Goal: Task Accomplishment & Management: Manage account settings

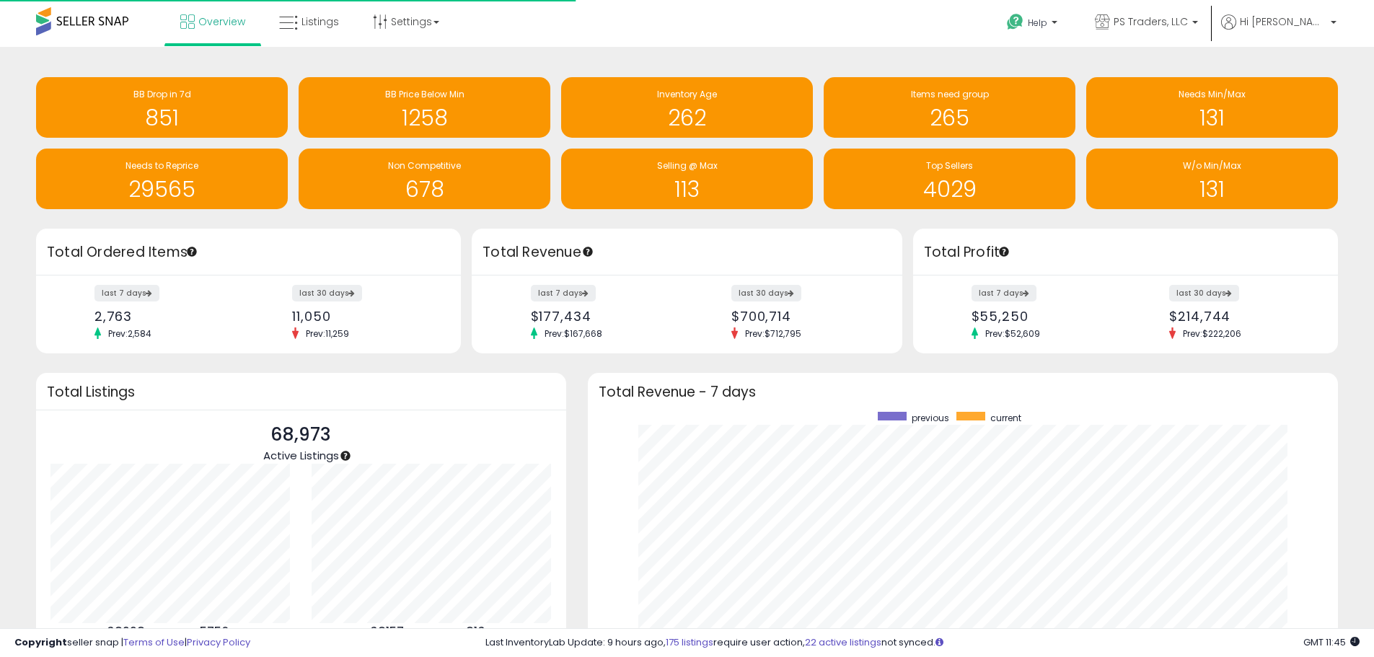
scroll to position [273, 722]
click at [307, 17] on span "Listings" at bounding box center [320, 21] width 38 height 14
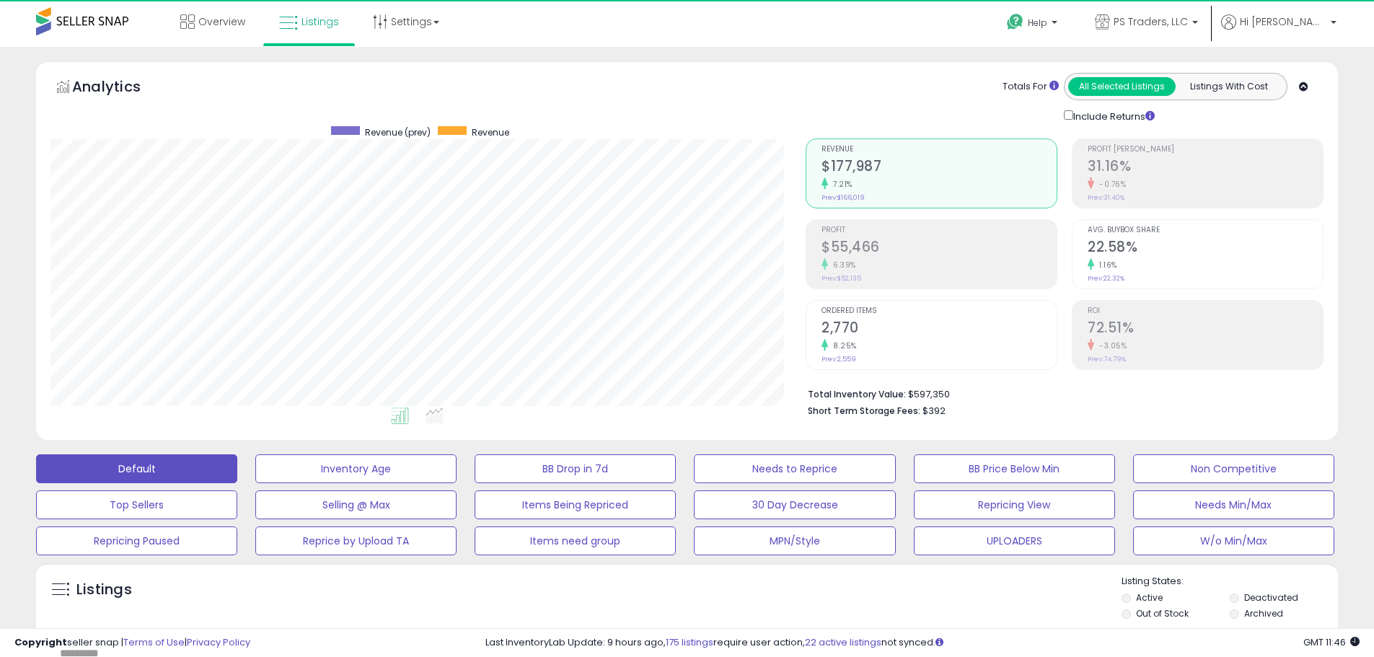
scroll to position [296, 755]
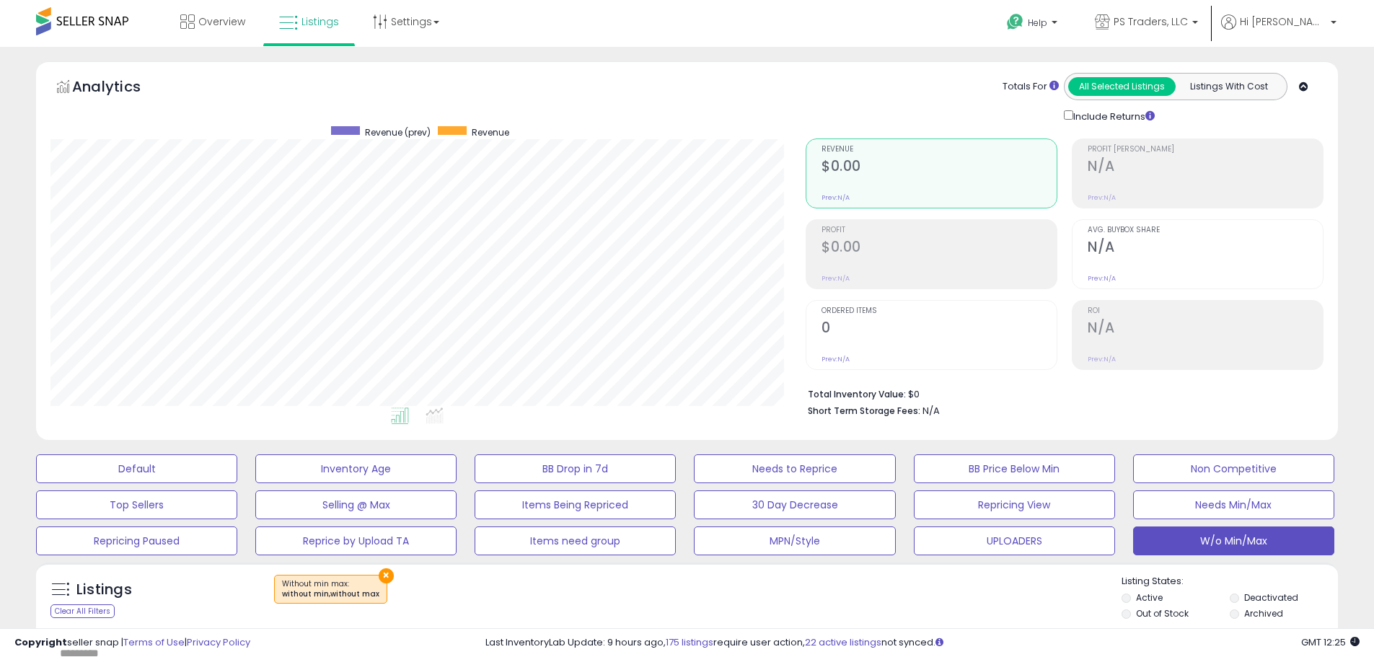
scroll to position [361, 0]
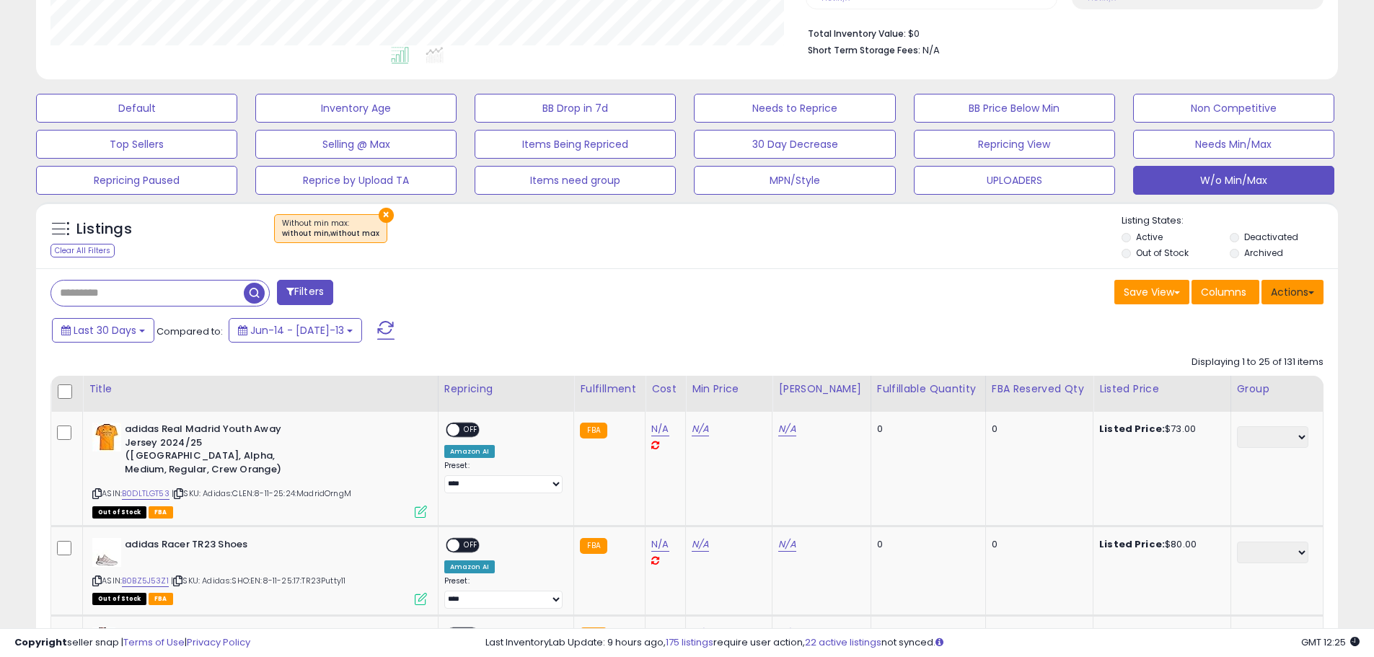
click at [1302, 293] on button "Actions" at bounding box center [1292, 292] width 62 height 25
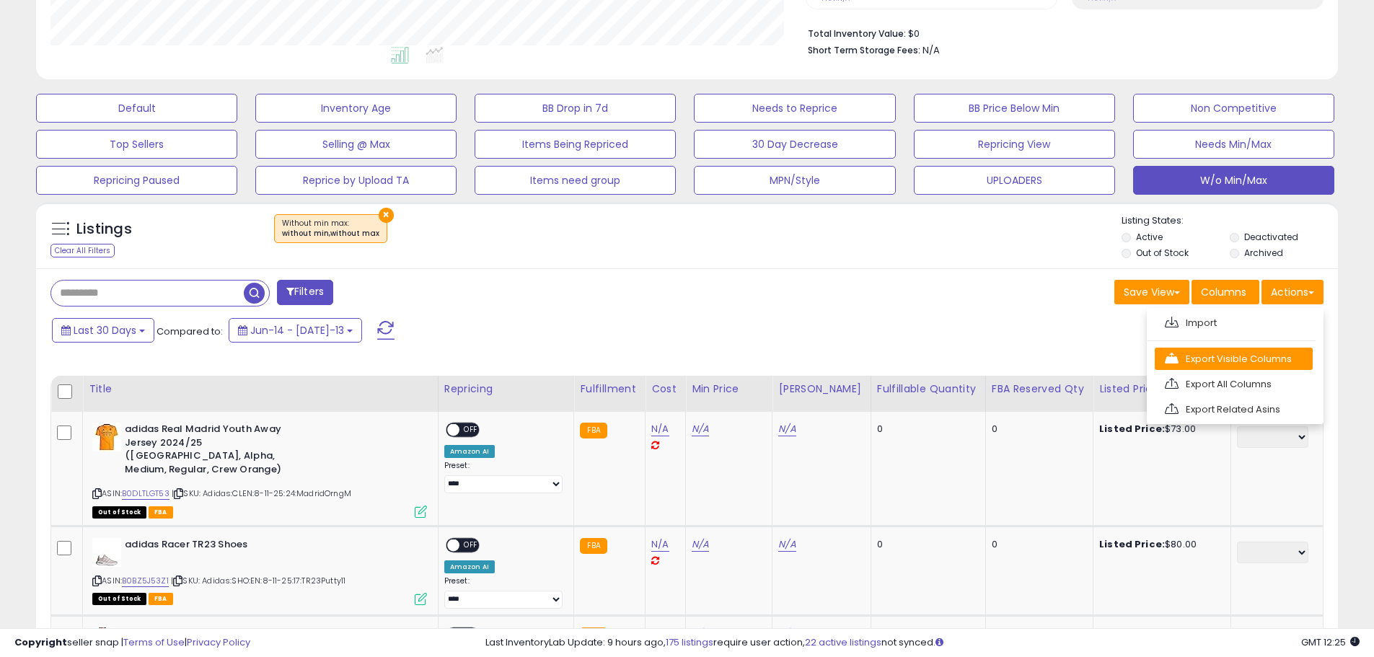
click at [1248, 352] on link "Export Visible Columns" at bounding box center [1234, 359] width 158 height 22
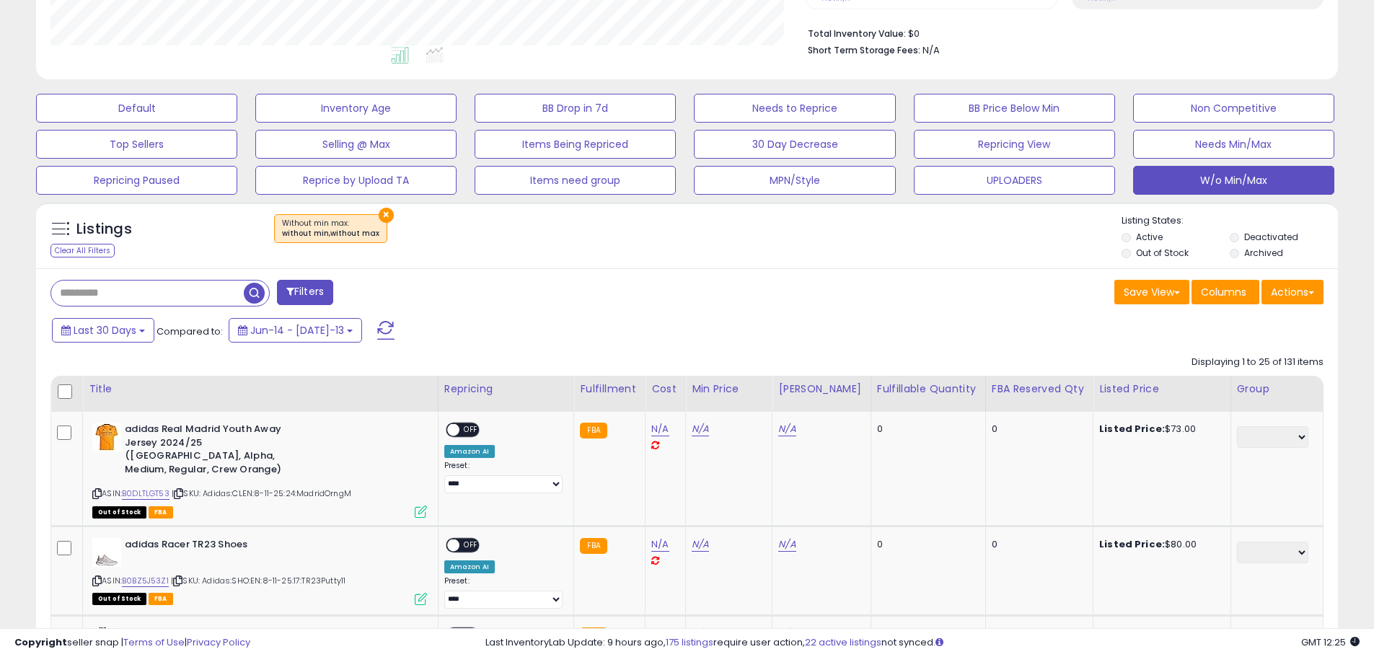
click at [891, 292] on div "Save View Save As New View Update Current View Columns Actions Import Export Vi…" at bounding box center [1011, 294] width 648 height 28
click at [893, 286] on div "Save View Save As New View Update Current View Columns Actions Import Export Vi…" at bounding box center [1011, 294] width 648 height 28
click at [886, 284] on div "Save View Save As New View Update Current View Columns Actions Import Export Vi…" at bounding box center [1011, 294] width 648 height 28
click at [1282, 297] on button "Actions" at bounding box center [1292, 292] width 62 height 25
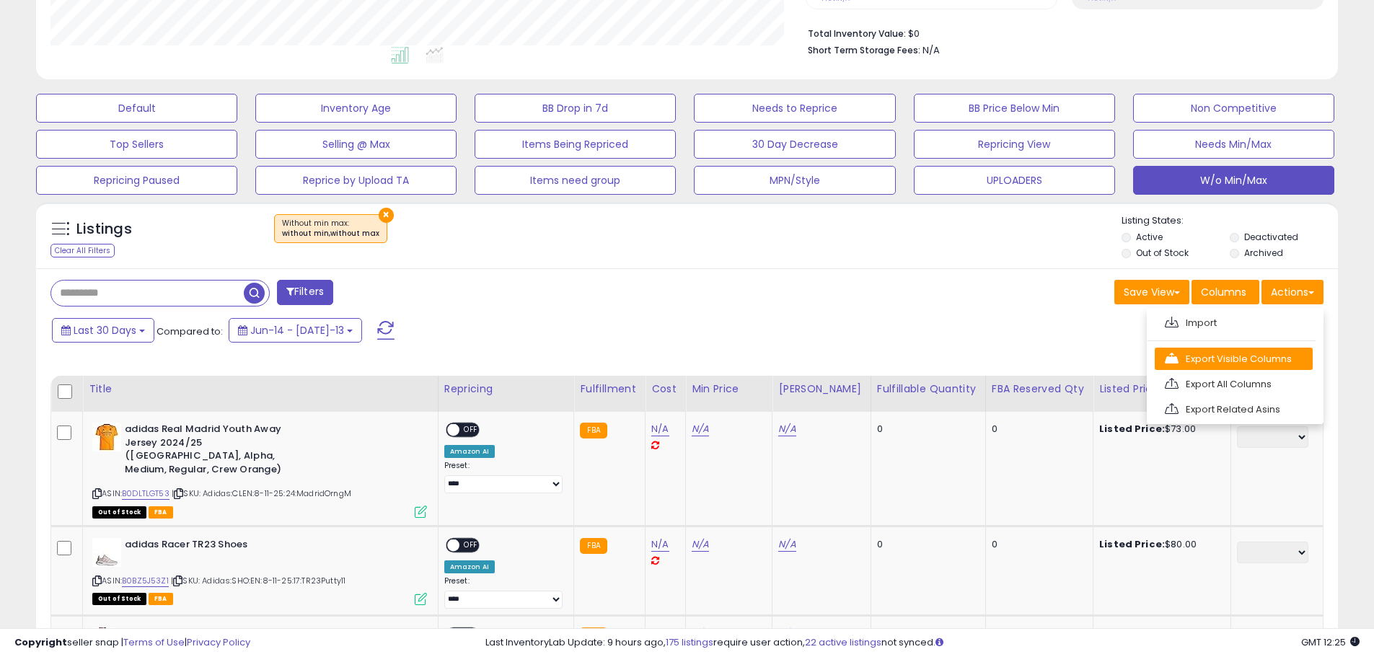
click at [1249, 366] on link "Export Visible Columns" at bounding box center [1234, 359] width 158 height 22
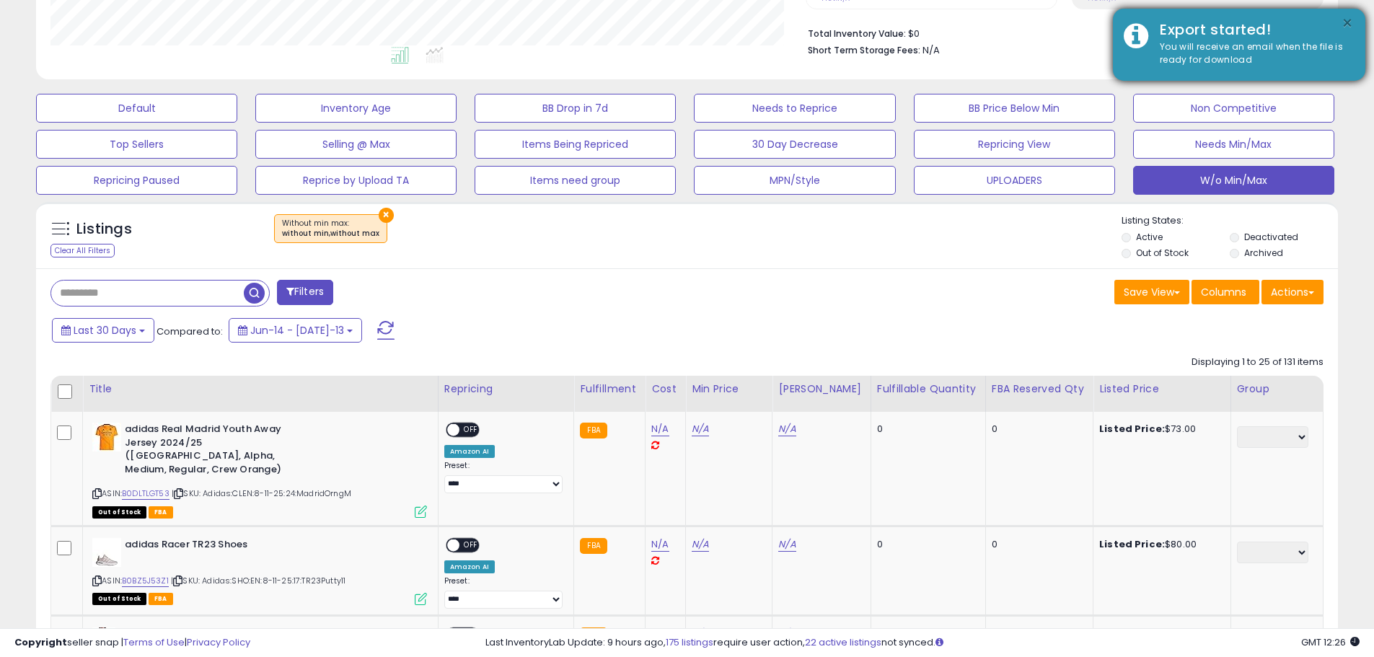
click at [1346, 23] on button "×" at bounding box center [1347, 23] width 12 height 18
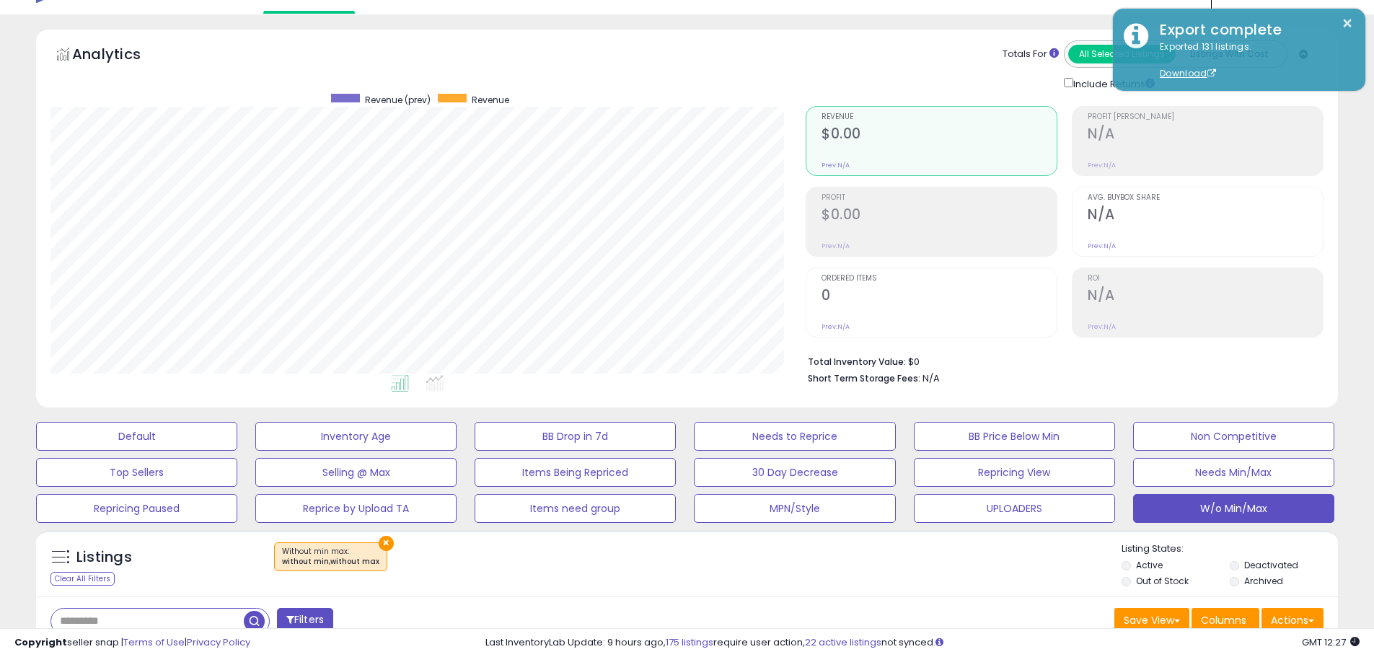
scroll to position [0, 0]
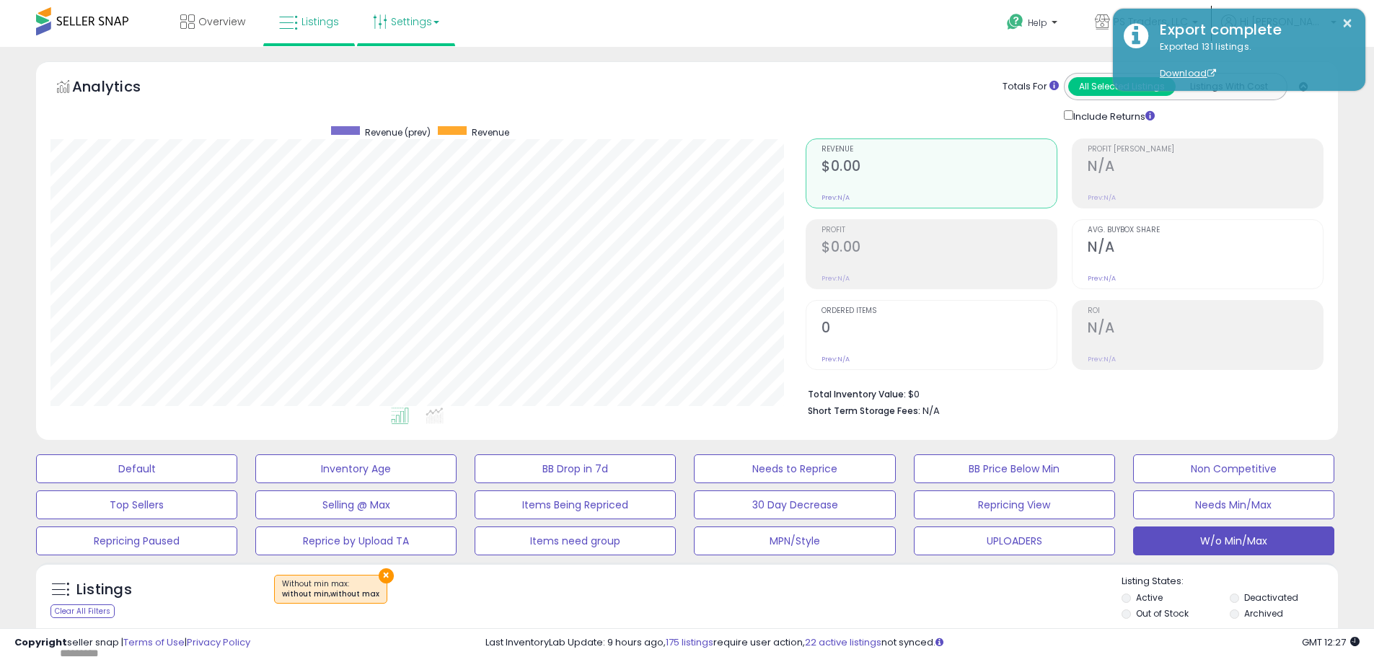
click at [405, 21] on link "Settings" at bounding box center [406, 21] width 88 height 43
click at [406, 76] on link "Store settings" at bounding box center [408, 73] width 65 height 14
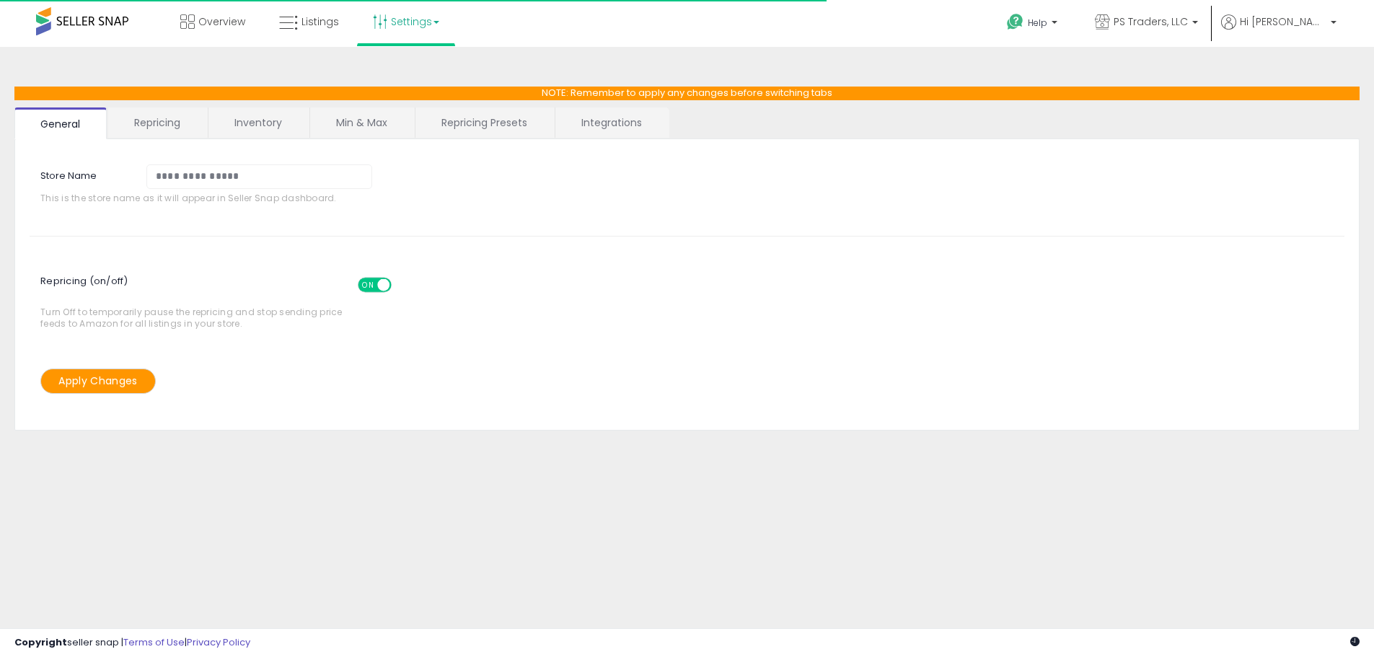
click at [508, 116] on link "Repricing Presets" at bounding box center [484, 122] width 138 height 30
select select "*********"
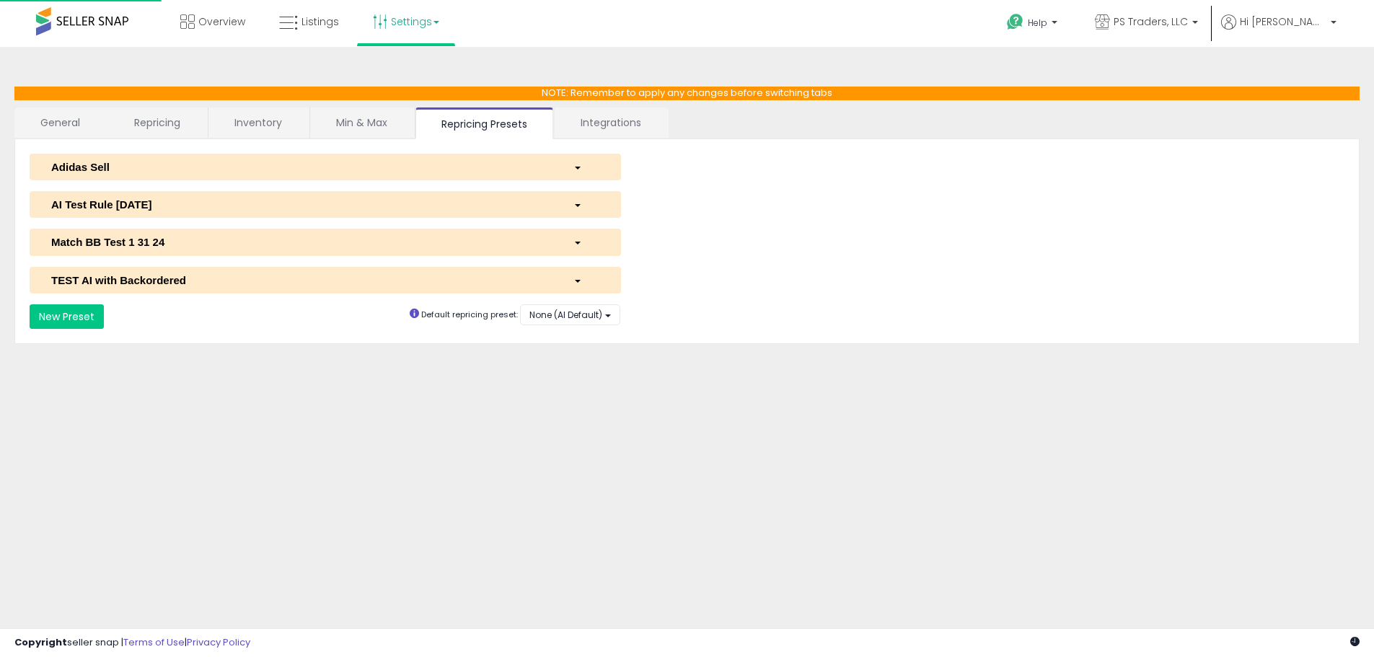
select select "**********"
select select "******"
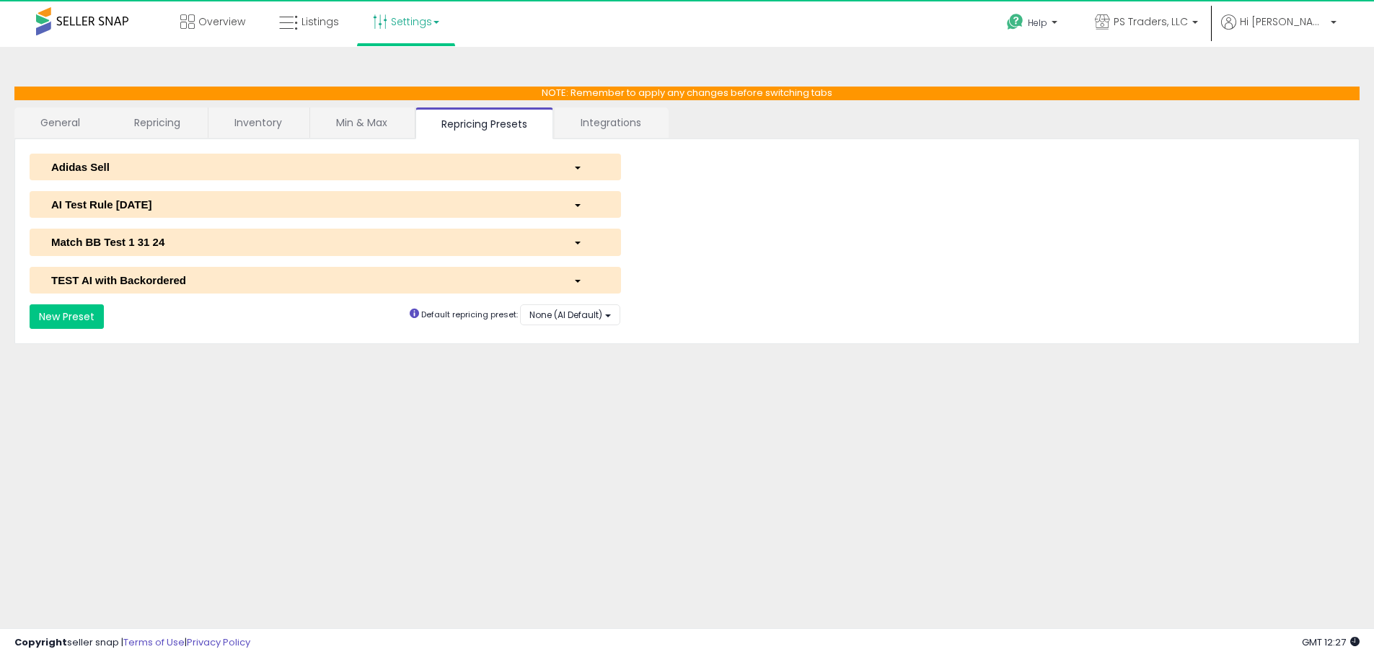
click at [138, 197] on div "AI Test Rule 2 12 2024" at bounding box center [301, 204] width 522 height 15
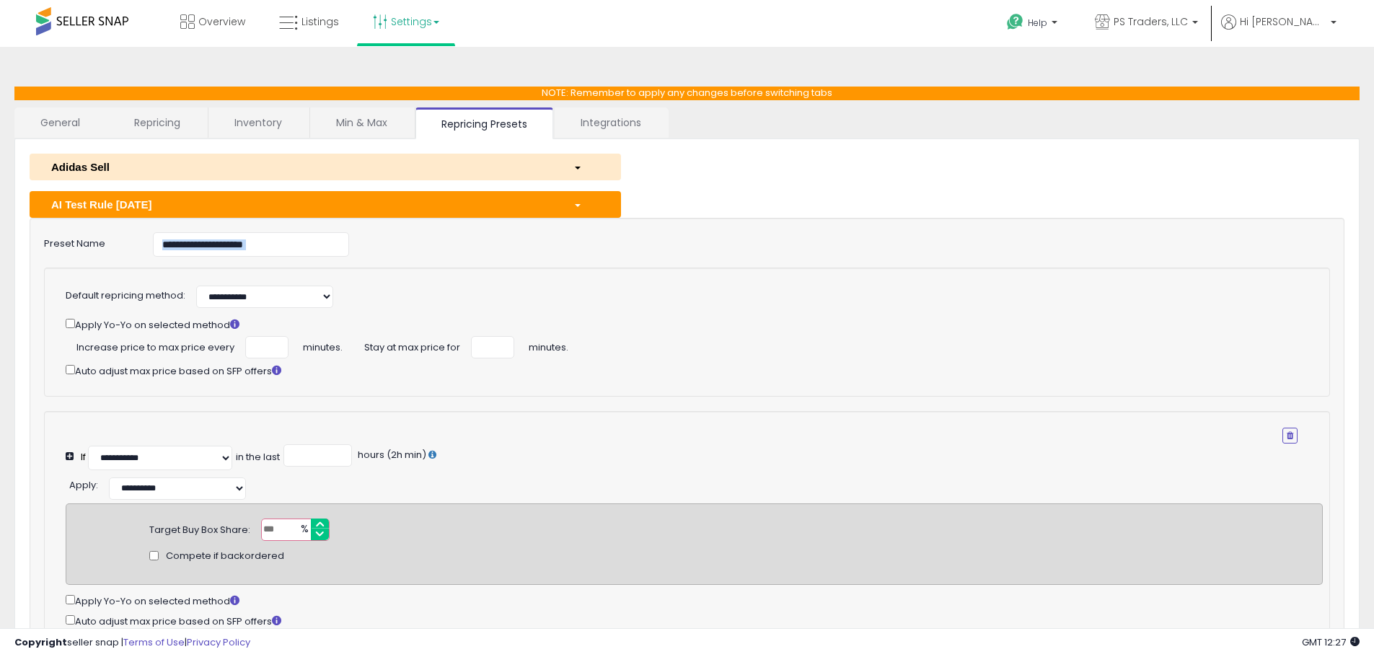
drag, startPoint x: 319, startPoint y: 257, endPoint x: 215, endPoint y: 255, distance: 103.9
click at [157, 252] on div "**********" at bounding box center [687, 473] width 1315 height 511
click at [294, 237] on input "**********" at bounding box center [251, 244] width 196 height 25
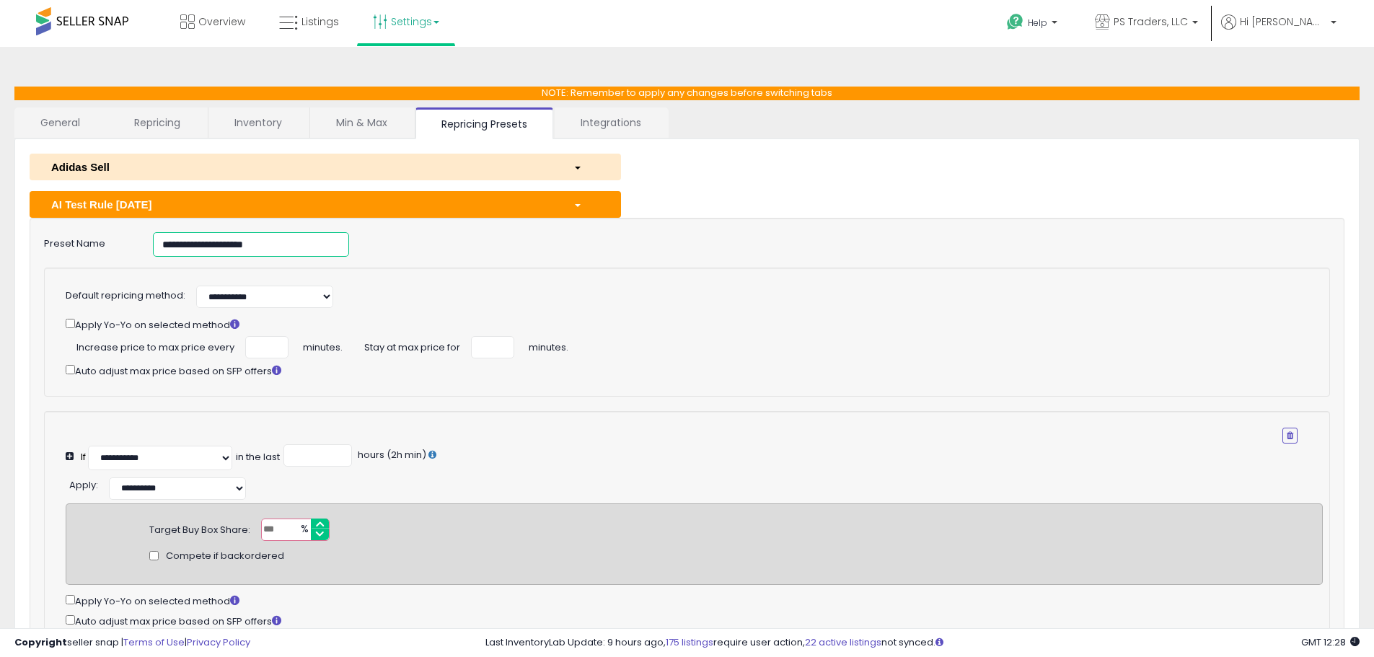
drag, startPoint x: 299, startPoint y: 250, endPoint x: -92, endPoint y: 241, distance: 391.7
click at [0, 241] on html "Unable to login Retrieving listings data.. has not yet accepted the Terms of Us…" at bounding box center [687, 328] width 1374 height 657
click at [276, 14] on link "Listings" at bounding box center [308, 21] width 81 height 43
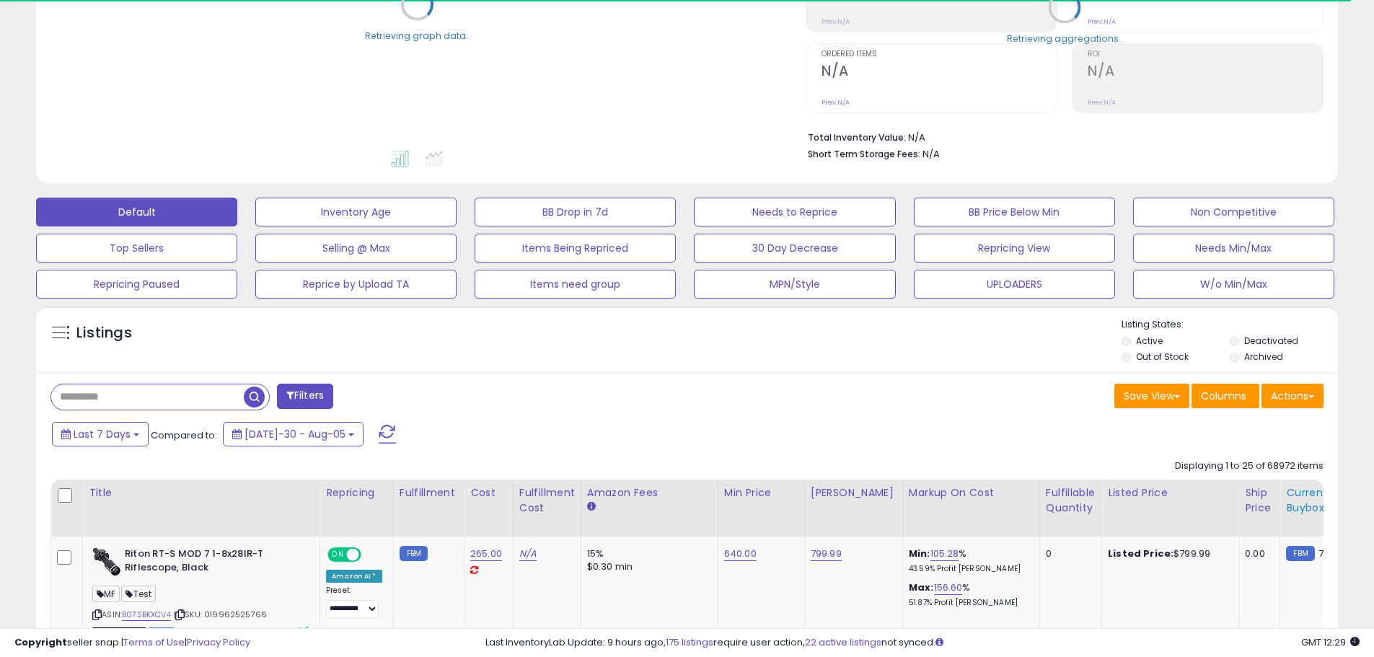
scroll to position [505, 0]
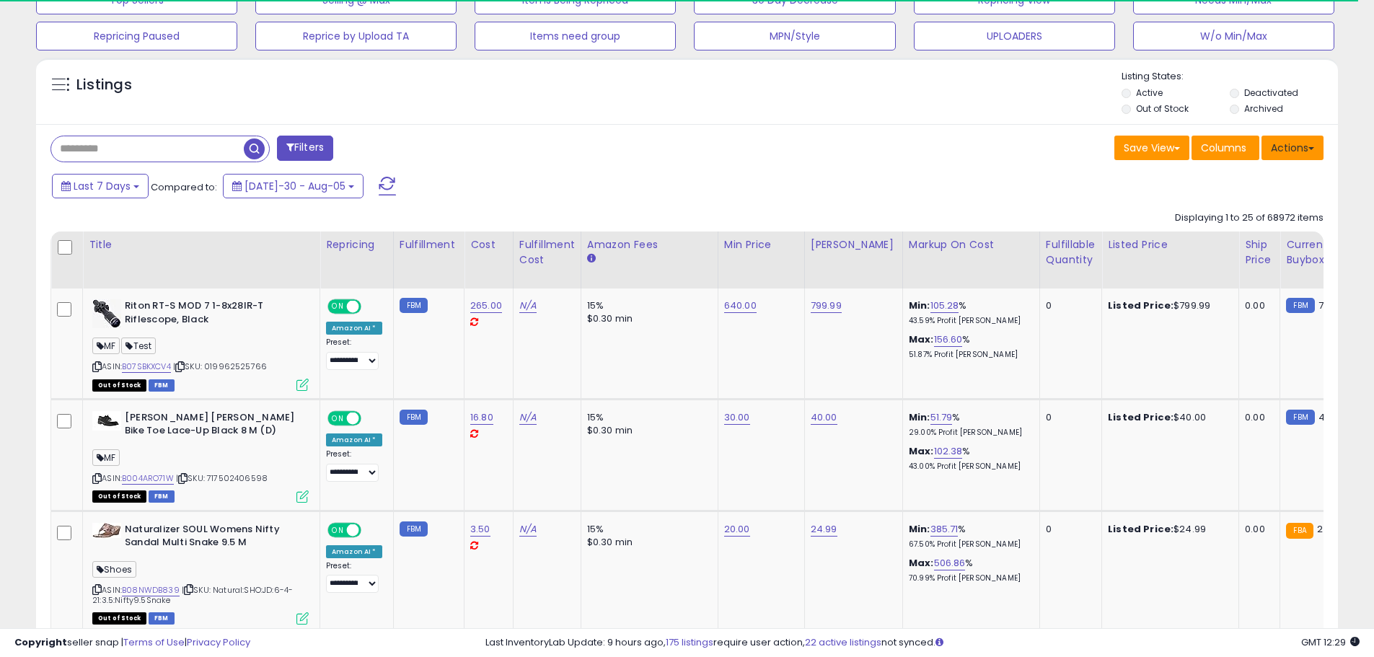
click at [1289, 151] on button "Actions" at bounding box center [1292, 148] width 62 height 25
click at [1254, 190] on ul "Import Export Visible Columns Export All Columns Export Related Asins" at bounding box center [1235, 222] width 177 height 116
click at [1249, 177] on div "Last 7 Days Compared to: Jul-30 - Aug-05" at bounding box center [685, 188] width 1295 height 32
click at [1295, 152] on button "Actions" at bounding box center [1292, 148] width 62 height 25
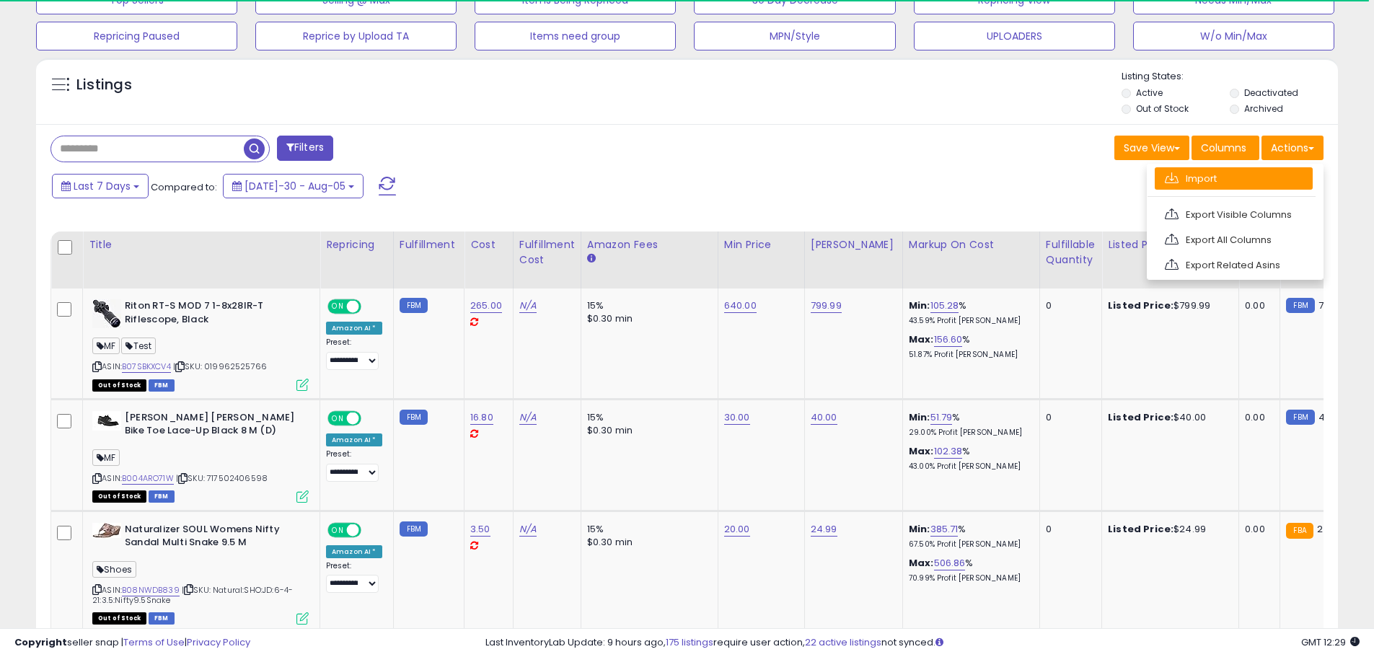
click at [1261, 177] on link "Import" at bounding box center [1234, 178] width 158 height 22
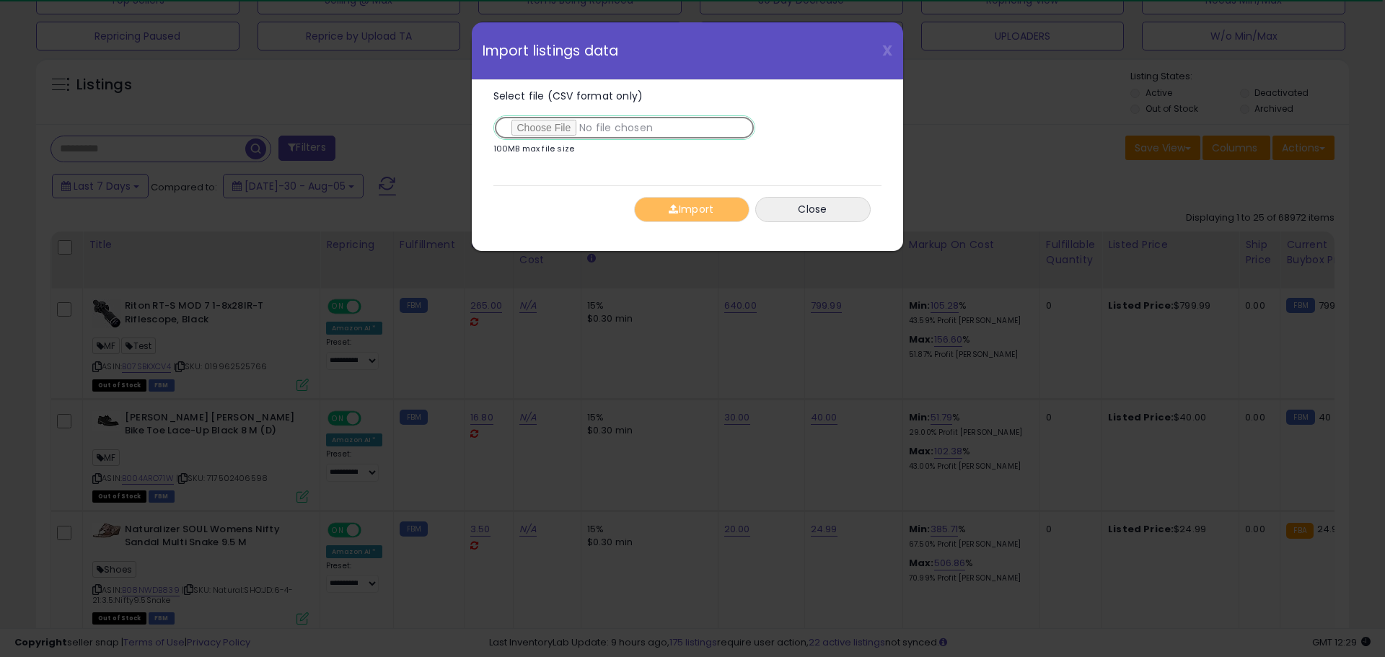
click at [530, 133] on input "Select file (CSV format only)" at bounding box center [624, 127] width 262 height 25
type input "**********"
click at [705, 209] on button "Import" at bounding box center [691, 209] width 115 height 25
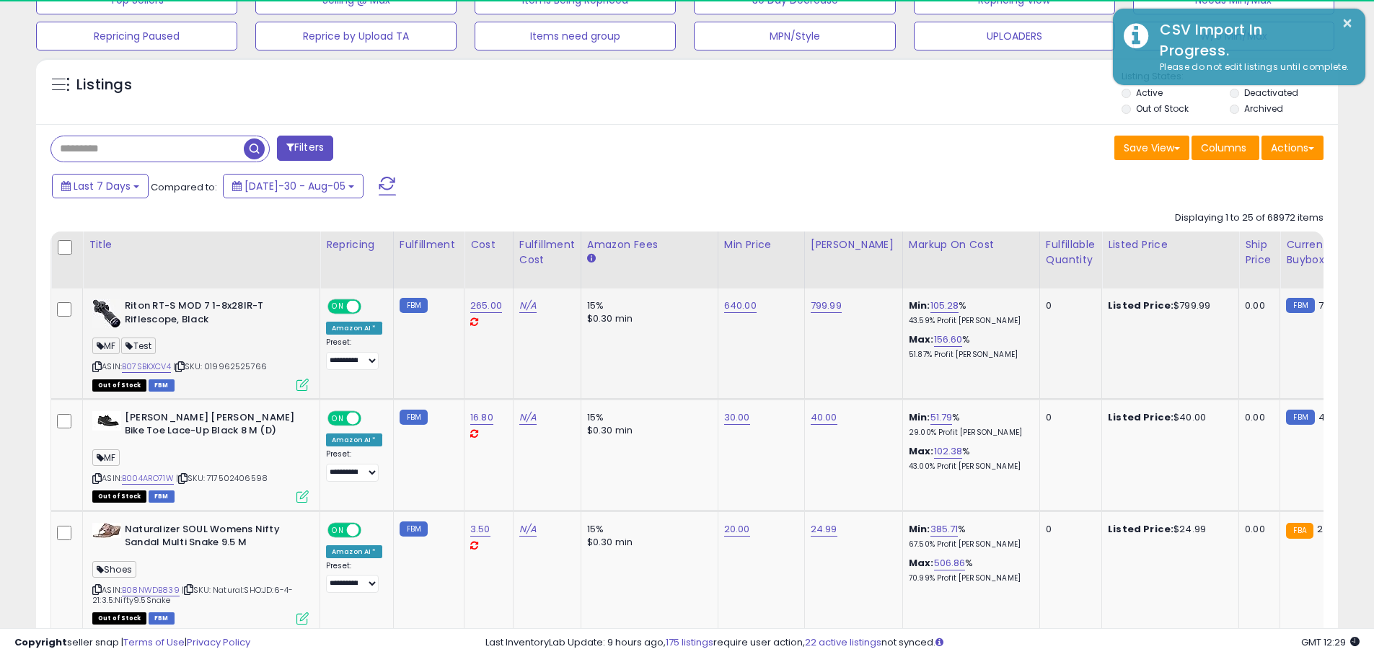
scroll to position [296, 755]
